Goal: Transaction & Acquisition: Subscribe to service/newsletter

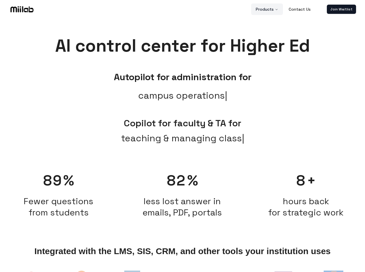
click at [267, 9] on button "Products" at bounding box center [267, 9] width 32 height 12
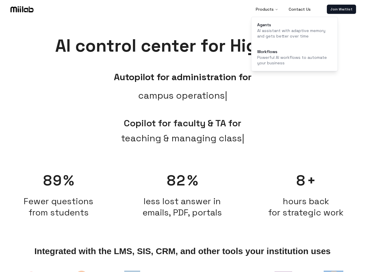
click at [341, 9] on link "Join Waitlist" at bounding box center [341, 9] width 29 height 9
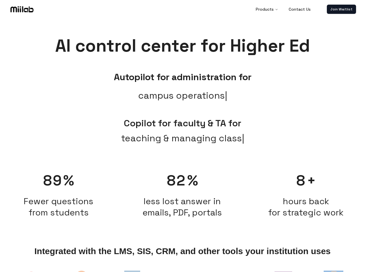
scroll to position [6, 0]
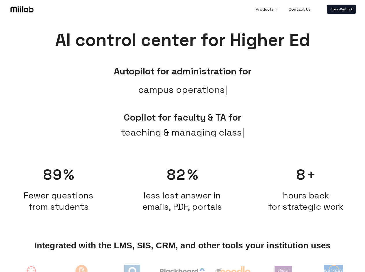
click at [182, 145] on div "Autopilot for administration for campus operations Copilot for faculty & TA for…" at bounding box center [182, 101] width 365 height 95
click at [59, 192] on span "Fewer questions from students" at bounding box center [59, 201] width 118 height 23
click at [182, 192] on h2 "less lost answer in emails, PDF, portals" at bounding box center [182, 201] width 118 height 23
click at [306, 192] on span "hours back for strategic work" at bounding box center [305, 201] width 75 height 23
click at [31, 271] on img at bounding box center [31, 274] width 24 height 24
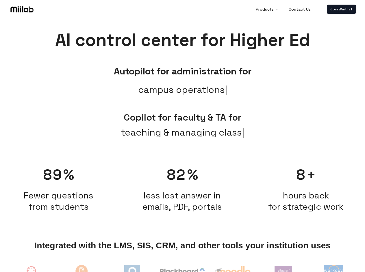
click at [82, 271] on img at bounding box center [81, 274] width 27 height 25
click at [132, 271] on img at bounding box center [132, 273] width 16 height 16
click at [182, 271] on img at bounding box center [182, 273] width 44 height 10
